Goal: Find specific page/section: Find specific page/section

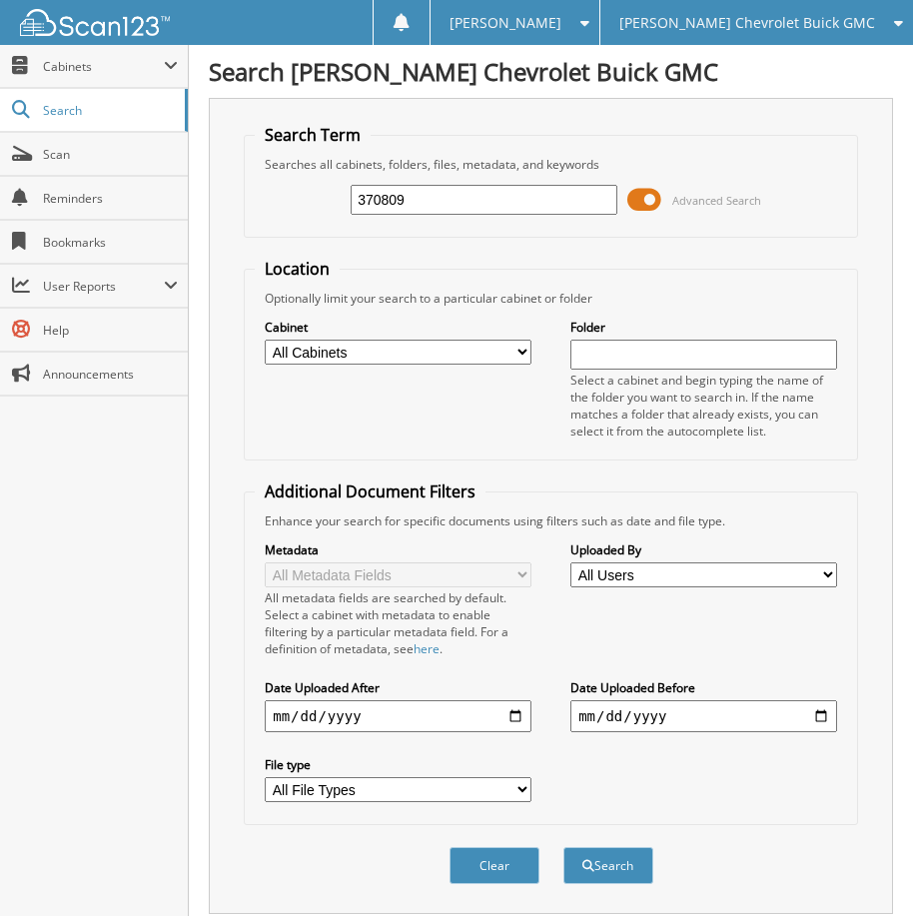
type input "370809"
click at [563, 847] on button "Search" at bounding box center [608, 865] width 90 height 37
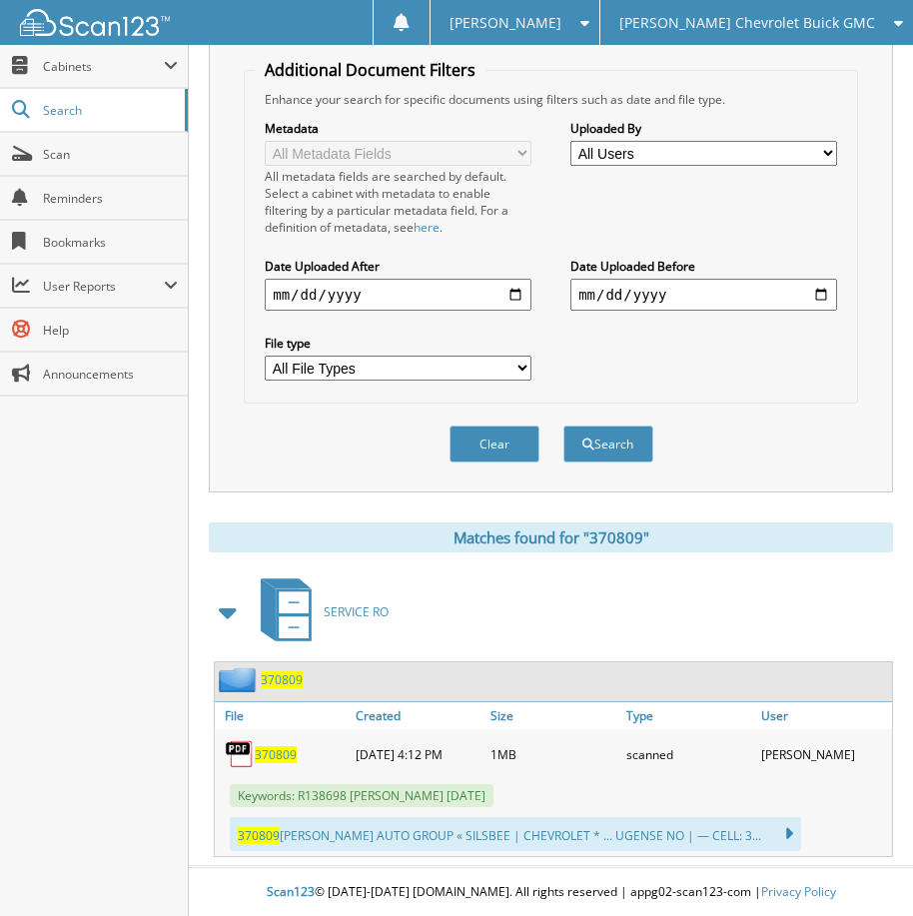
scroll to position [424, 0]
click at [285, 747] on span "370809" at bounding box center [276, 753] width 42 height 17
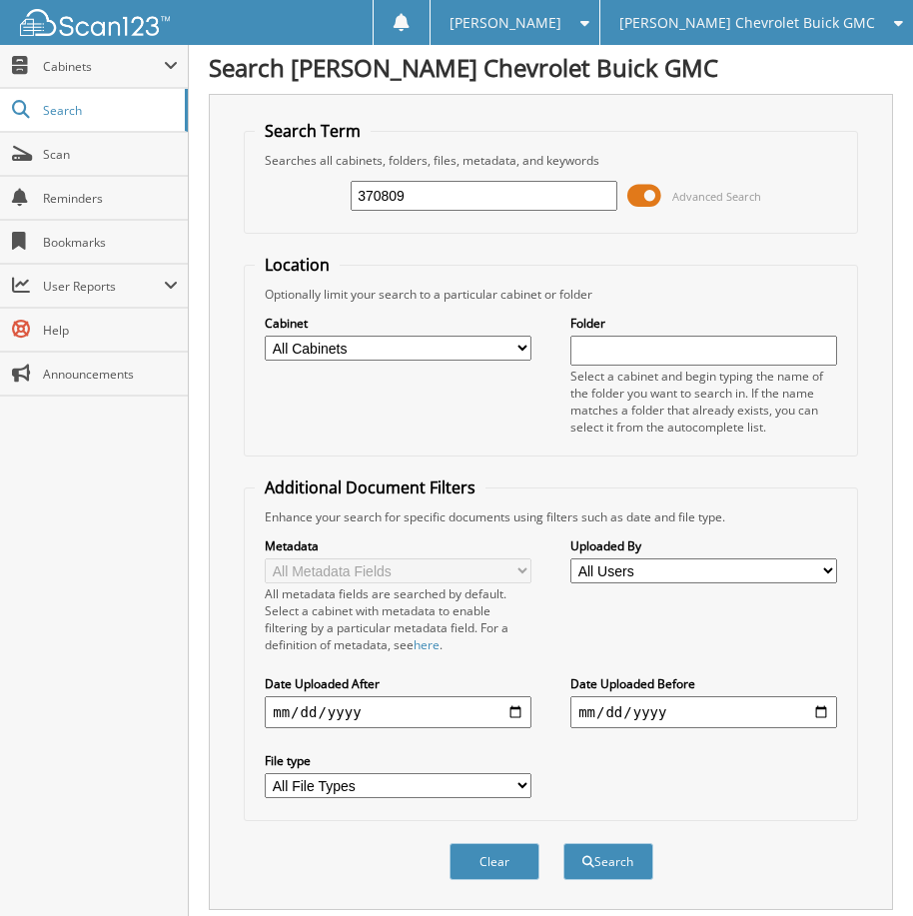
scroll to position [0, 0]
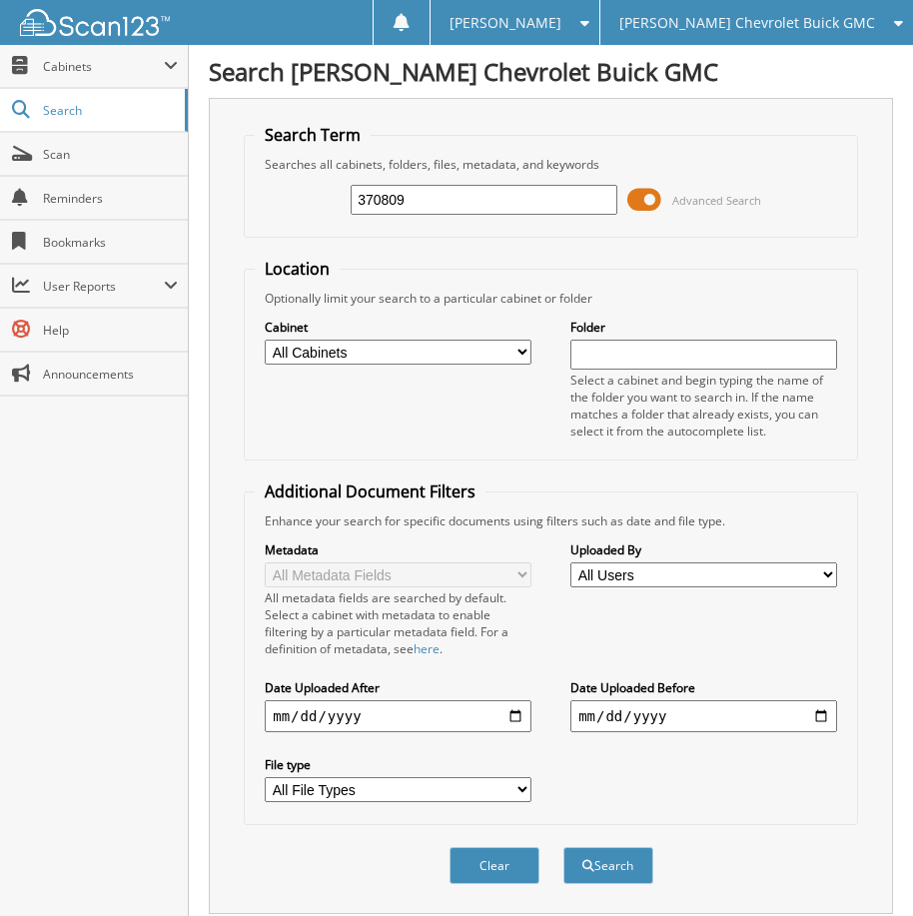
drag, startPoint x: 419, startPoint y: 207, endPoint x: 314, endPoint y: 207, distance: 104.9
click at [314, 207] on div "370809 Advanced Search" at bounding box center [551, 200] width 592 height 54
type input "367880"
click at [563, 847] on button "Search" at bounding box center [608, 865] width 90 height 37
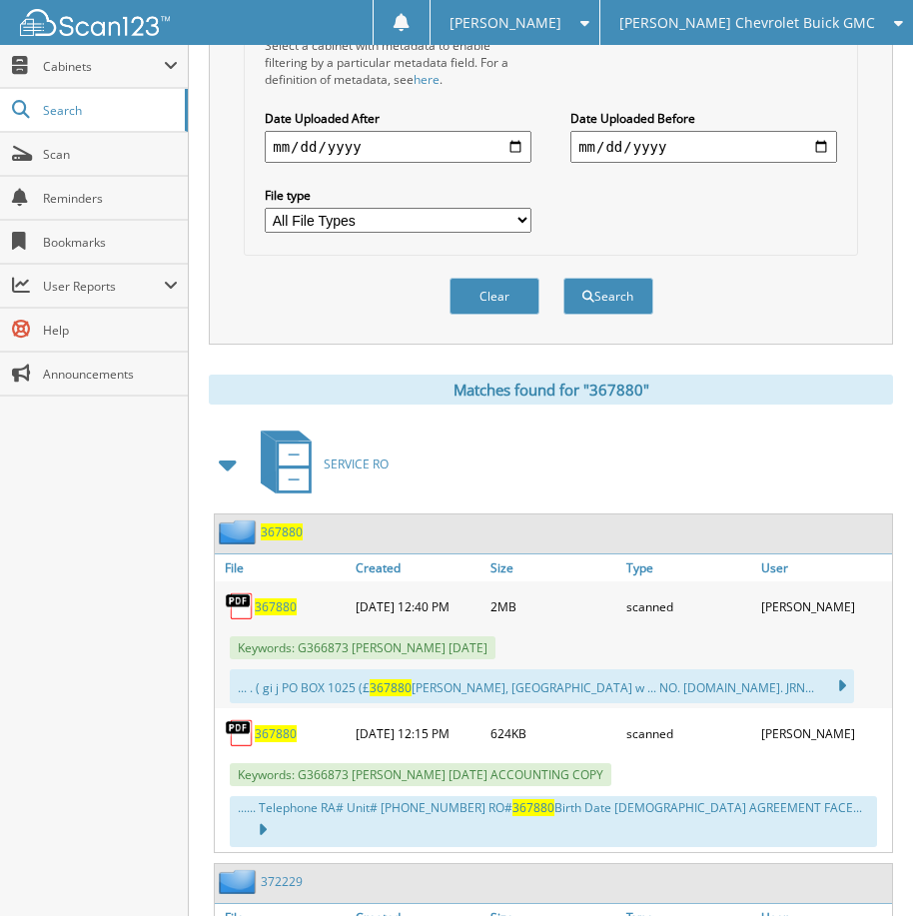
scroll to position [699, 0]
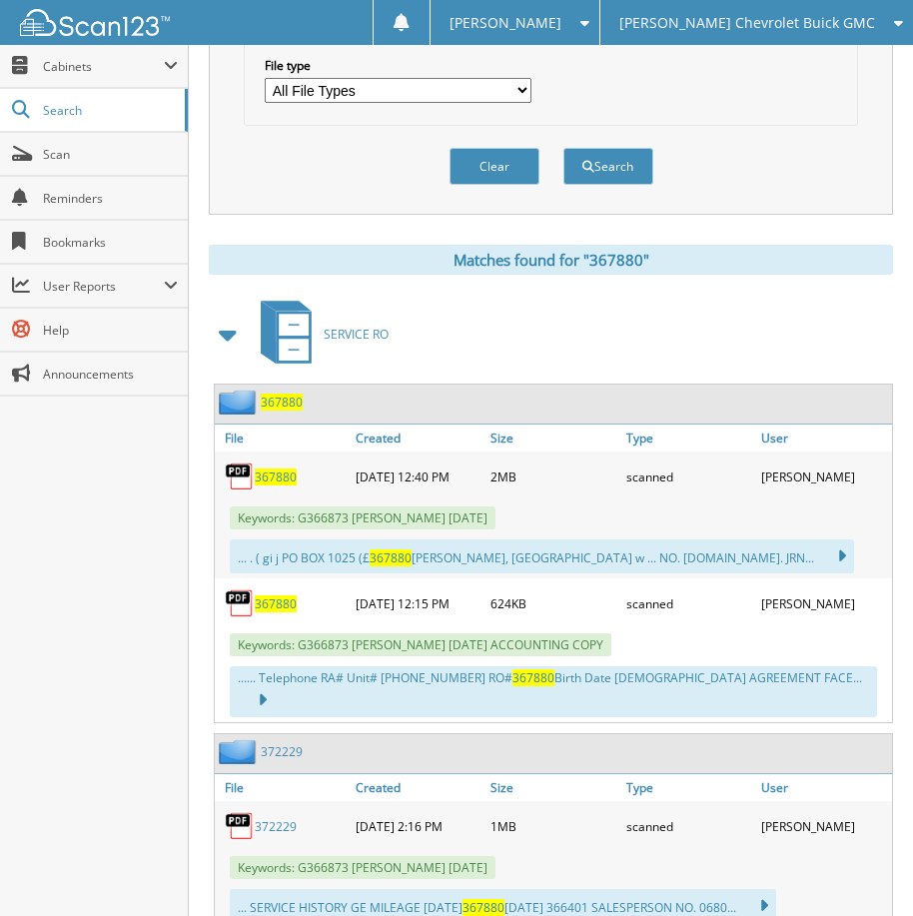
click at [286, 604] on span "367880" at bounding box center [276, 603] width 42 height 17
